Goal: Task Accomplishment & Management: Complete application form

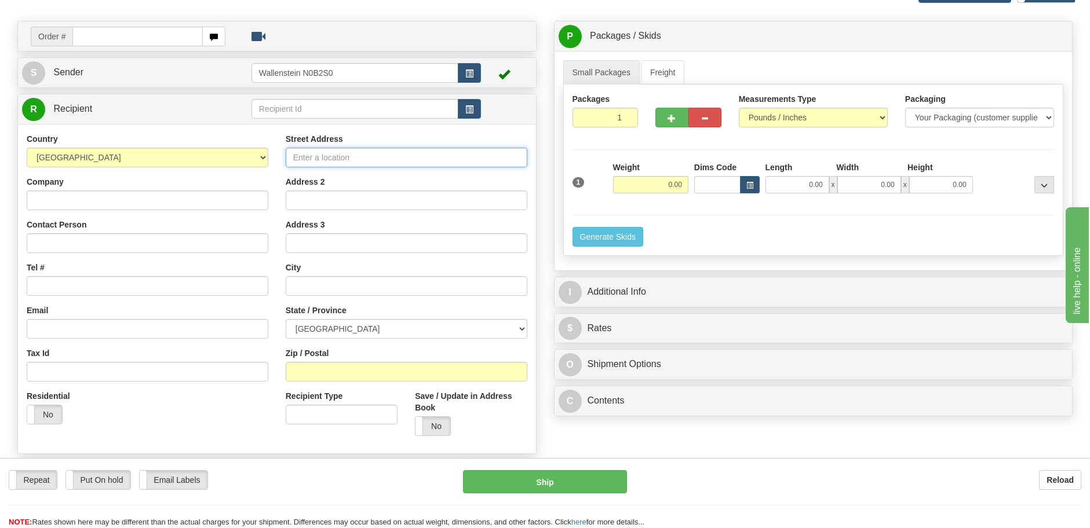
click at [359, 159] on input "Street Address" at bounding box center [407, 158] width 242 height 20
type input "55 Adminstration Rd"
type input "[EMAIL_ADDRESS][DOMAIN_NAME]"
type input "[GEOGRAPHIC_DATA]"
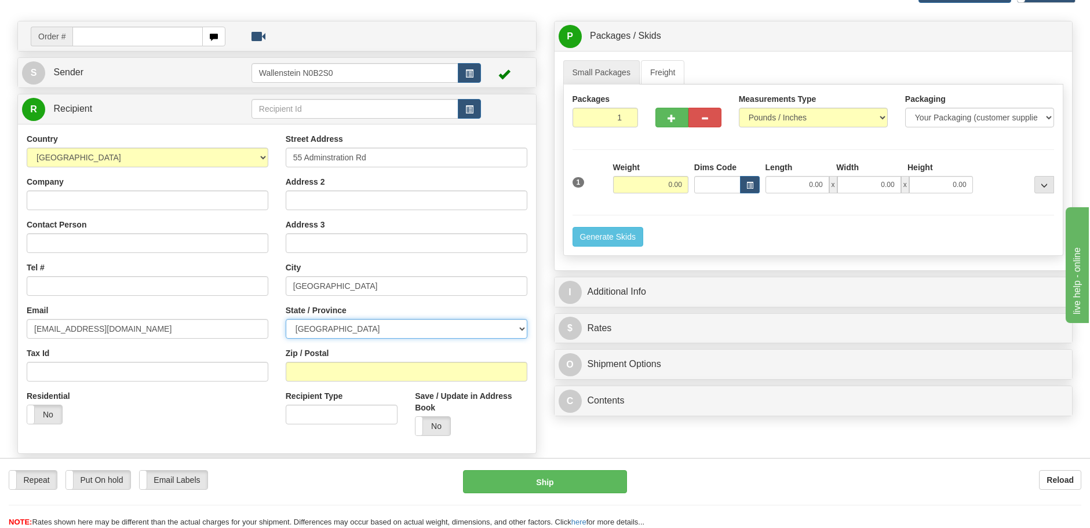
select select "ON"
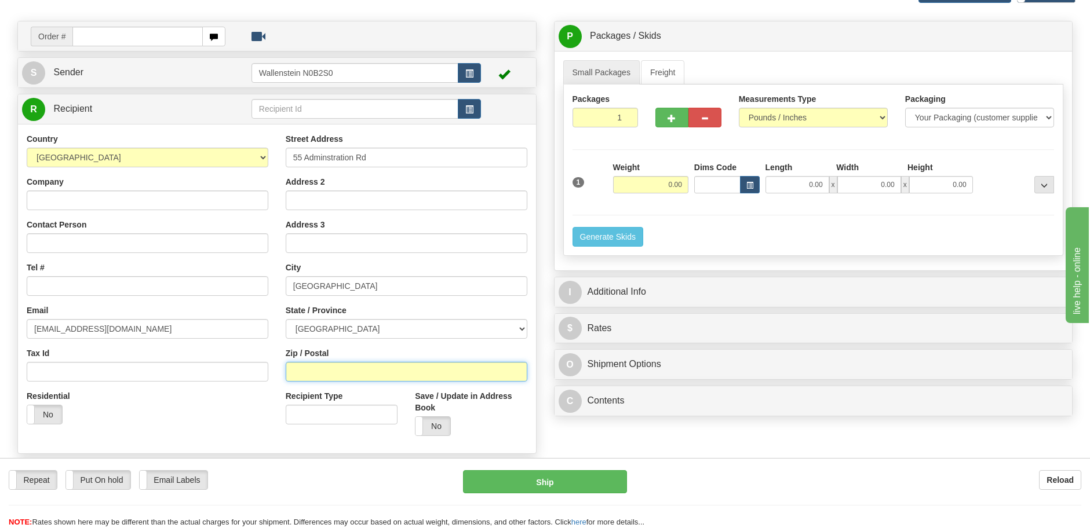
type input "L4K 4G9"
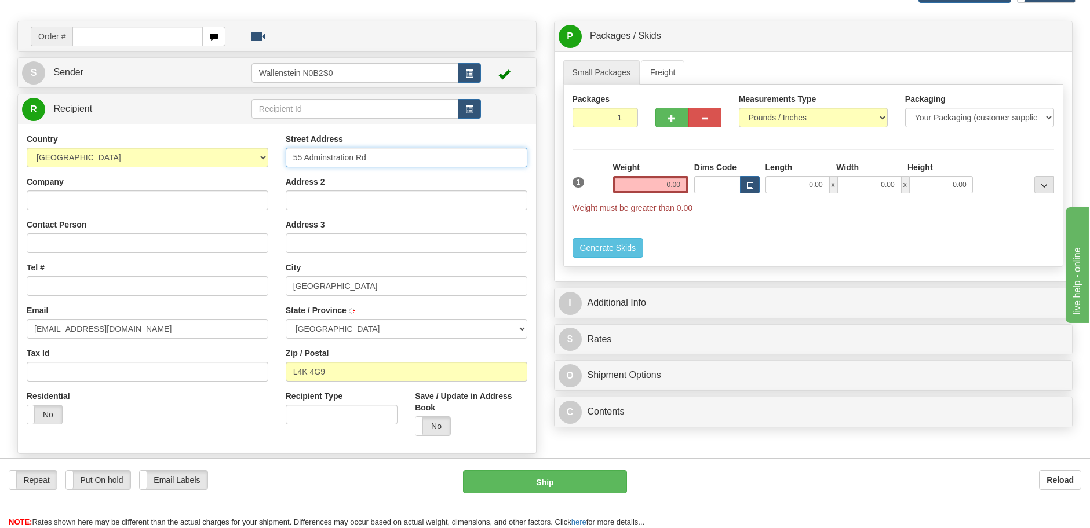
type input "CONCORD"
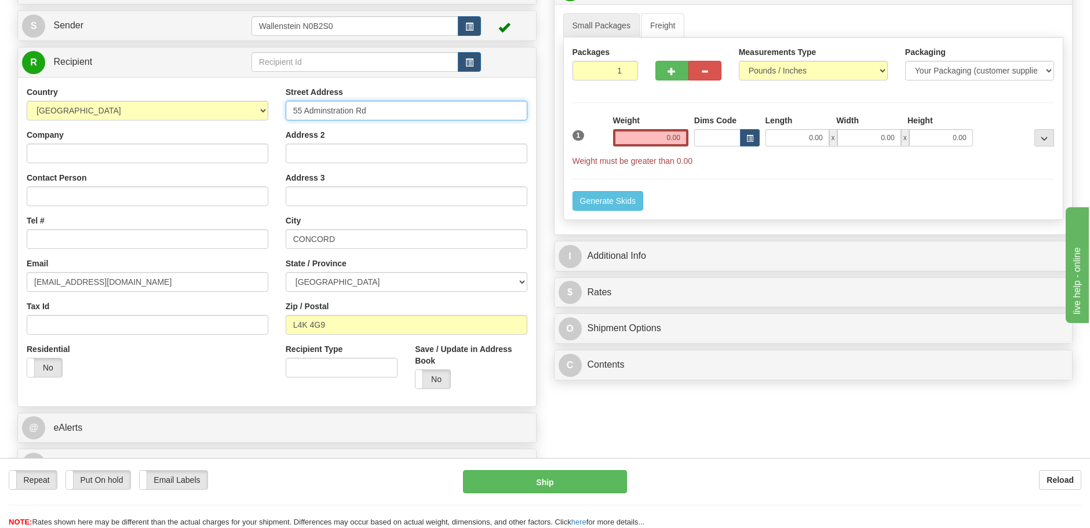
scroll to position [31, 0]
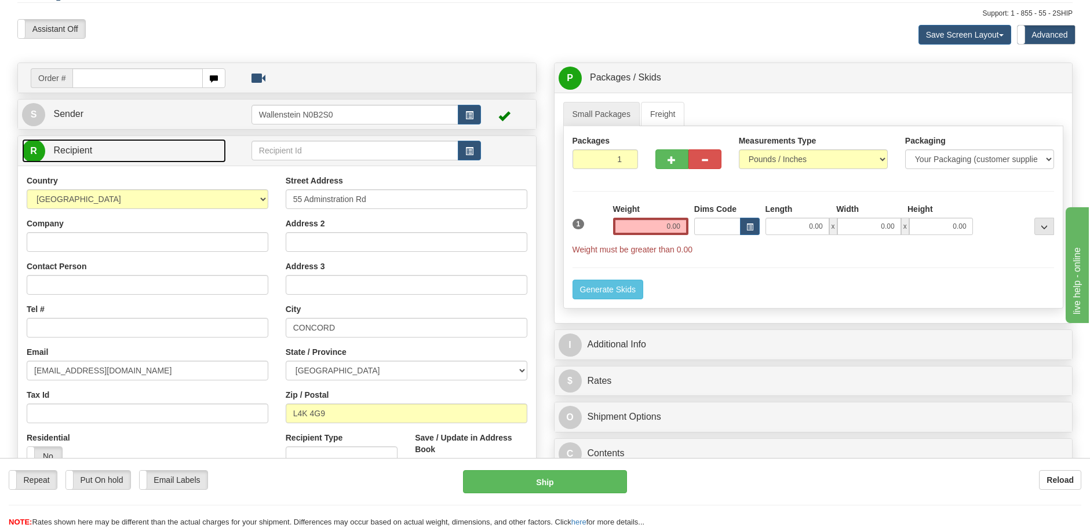
click at [211, 144] on link "R Recipient" at bounding box center [124, 151] width 204 height 24
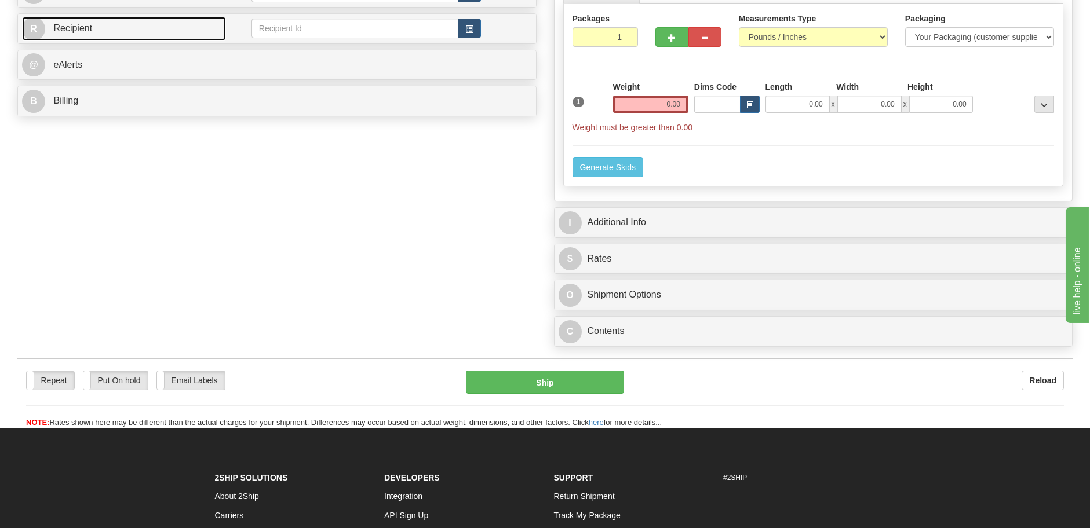
scroll to position [145, 0]
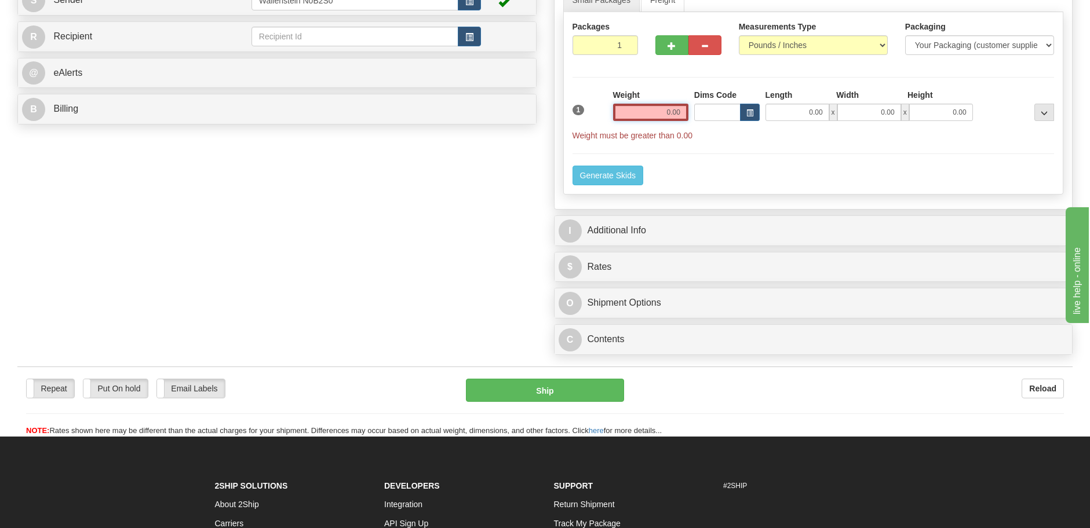
drag, startPoint x: 631, startPoint y: 115, endPoint x: 710, endPoint y: 113, distance: 78.8
click at [710, 112] on div "1 Weight 0.00 Dims Code 0.00" at bounding box center [813, 115] width 488 height 52
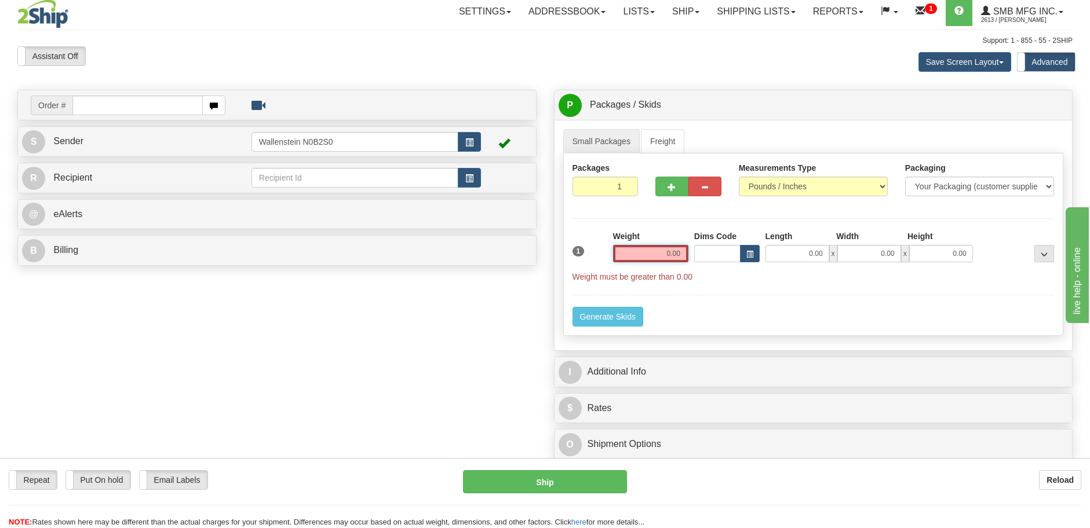
scroll to position [0, 0]
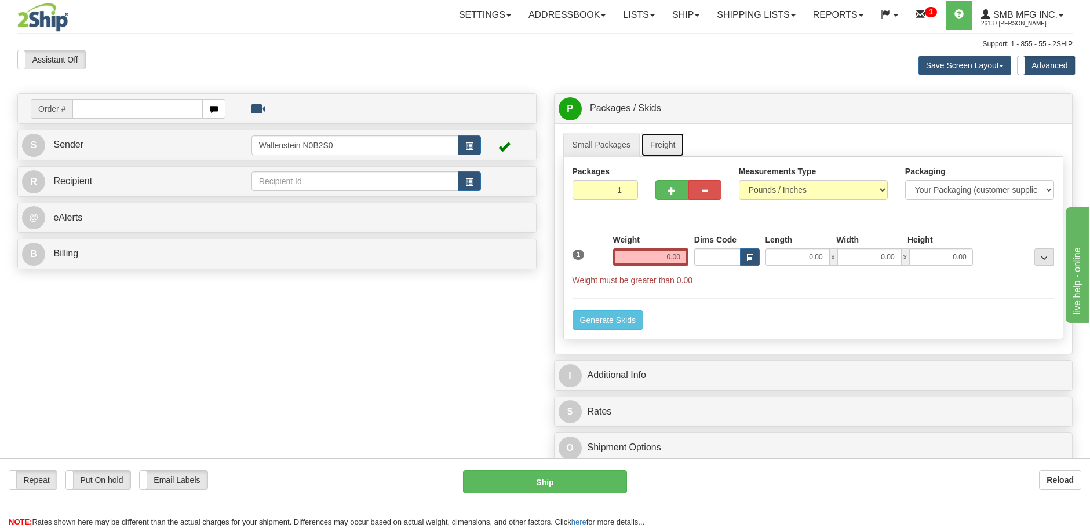
click at [678, 141] on link "Freight" at bounding box center [663, 145] width 44 height 24
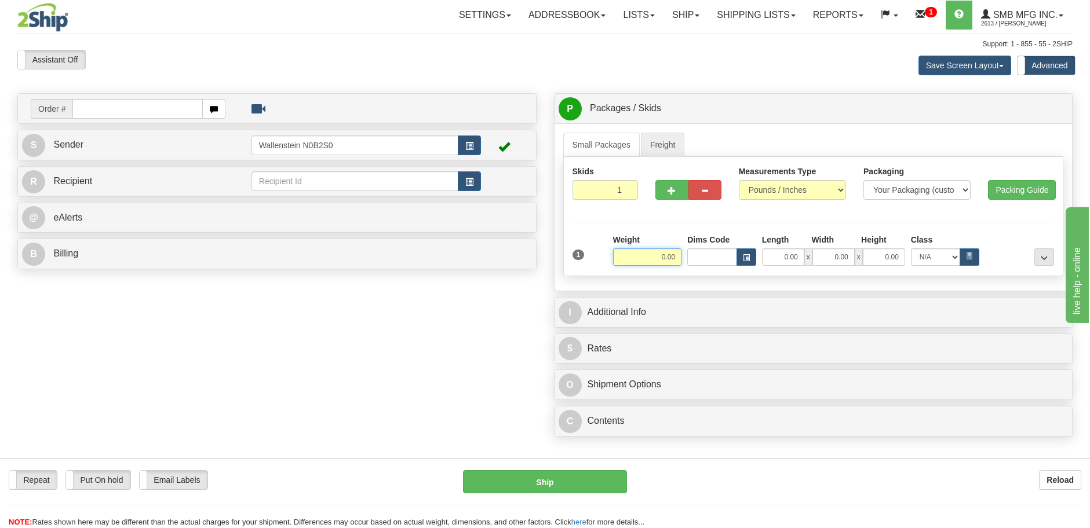
drag, startPoint x: 655, startPoint y: 260, endPoint x: 690, endPoint y: 261, distance: 35.3
click at [690, 261] on div "Weight 0.00 Dims Code Length Width" at bounding box center [833, 250] width 447 height 32
type input "1.00"
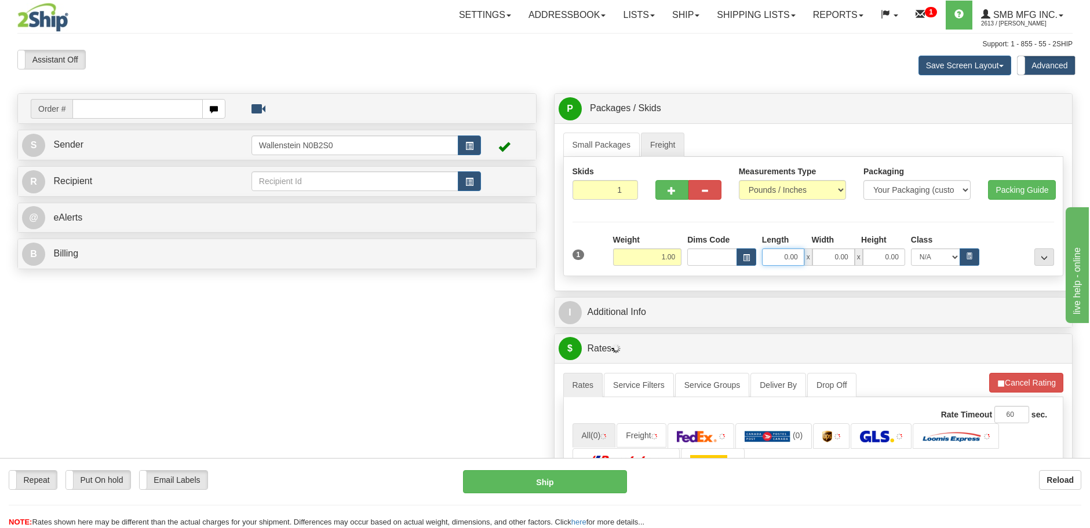
drag, startPoint x: 774, startPoint y: 255, endPoint x: 785, endPoint y: 254, distance: 11.1
click at [785, 254] on input "0.00" at bounding box center [783, 256] width 42 height 17
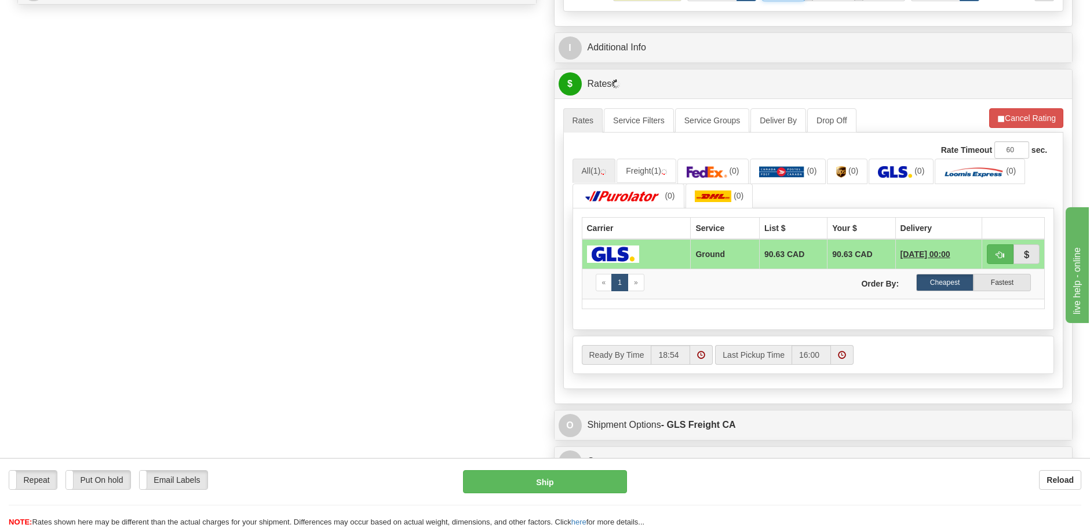
scroll to position [290, 0]
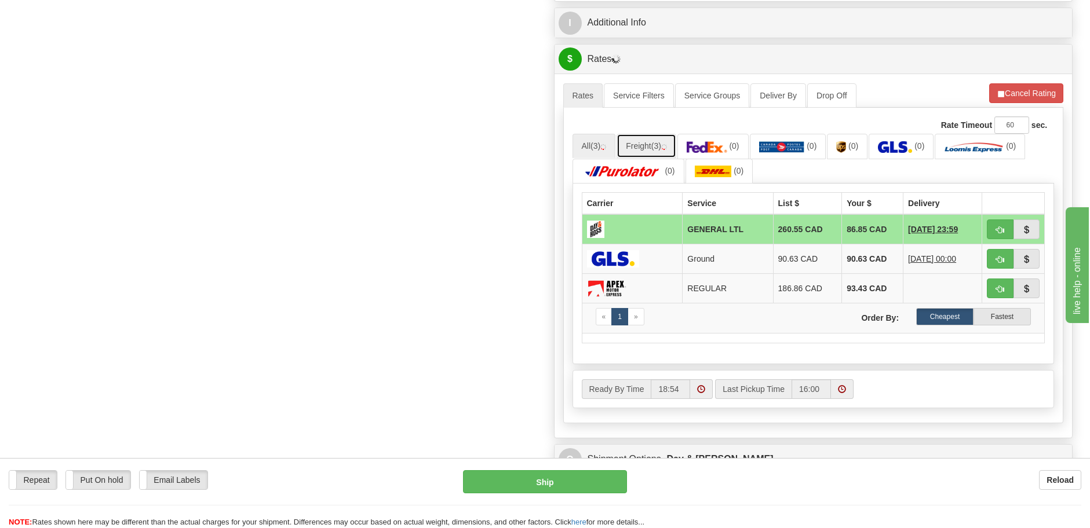
type input "0.00"
click at [628, 148] on link "Freight (3)" at bounding box center [646, 146] width 60 height 24
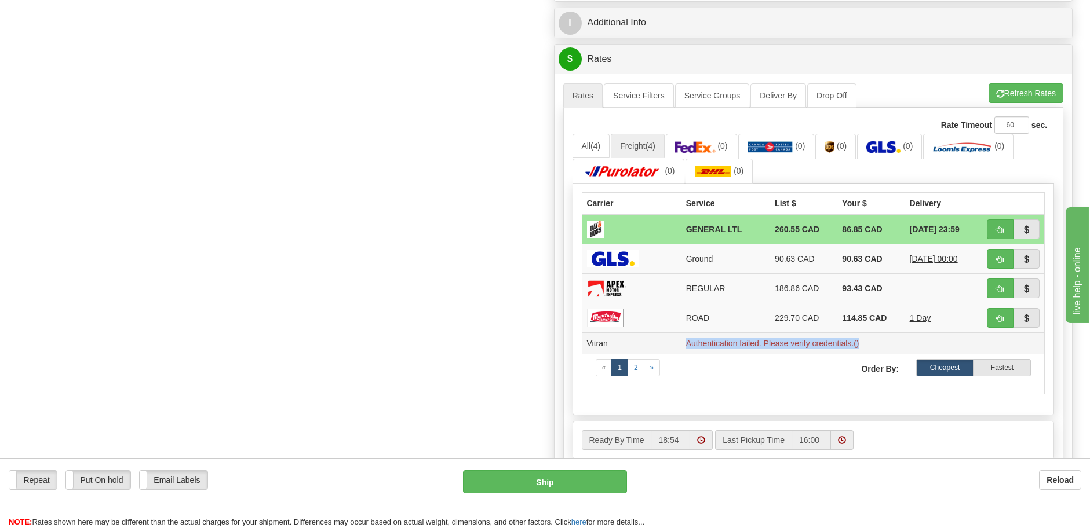
drag, startPoint x: 681, startPoint y: 344, endPoint x: 863, endPoint y: 352, distance: 182.6
click at [863, 352] on td "Authentication failed. Please verify credentials.()" at bounding box center [862, 343] width 363 height 21
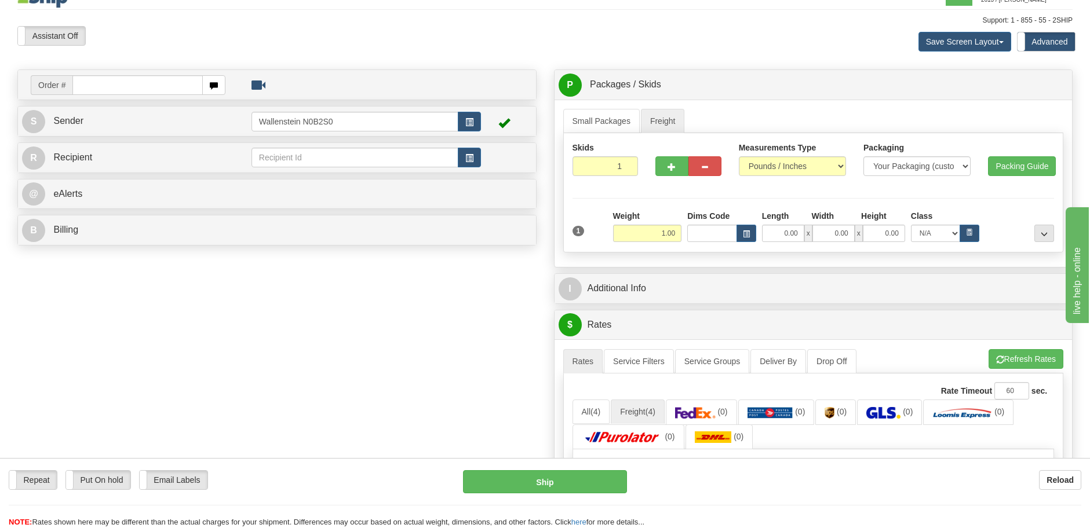
scroll to position [0, 0]
